Goal: Browse casually: Explore the website without a specific task or goal

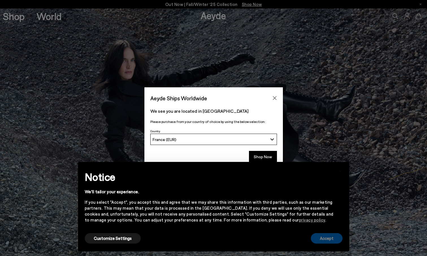
click at [320, 238] on button "Accept" at bounding box center [327, 238] width 32 height 10
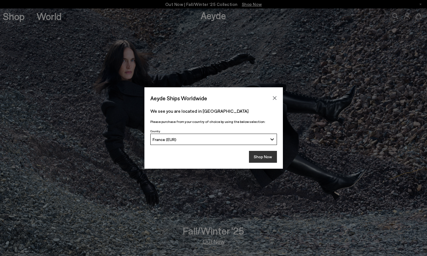
click at [268, 156] on button "Shop Now" at bounding box center [263, 157] width 28 height 12
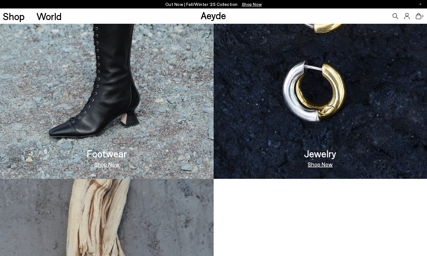
scroll to position [462, 0]
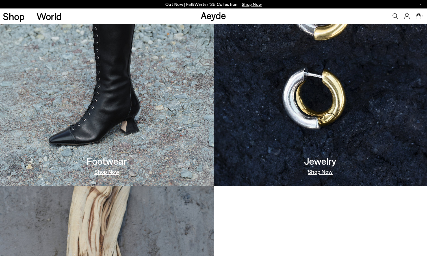
click at [107, 171] on link "Shop Now" at bounding box center [106, 172] width 25 height 6
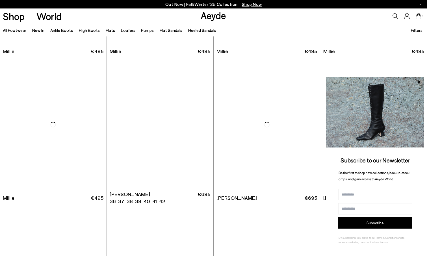
scroll to position [2659, 0]
